Goal: Find specific page/section: Find specific page/section

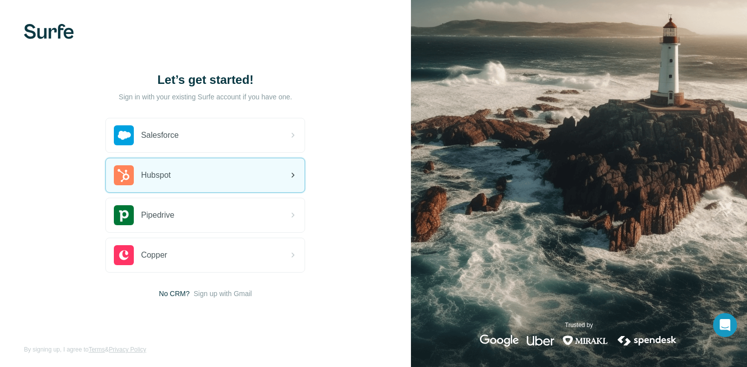
click at [207, 187] on div "Hubspot" at bounding box center [205, 175] width 199 height 34
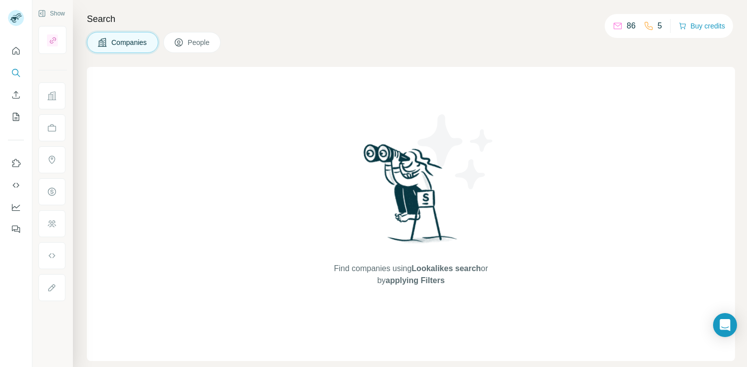
click at [435, 97] on div "Find companies using Lookalikes search or by applying Filters" at bounding box center [411, 214] width 180 height 294
click at [616, 28] on icon at bounding box center [618, 26] width 10 height 10
click at [627, 25] on p "86" at bounding box center [631, 26] width 9 height 12
click at [15, 54] on icon "Quick start" at bounding box center [16, 51] width 10 height 10
